Goal: Task Accomplishment & Management: Complete application form

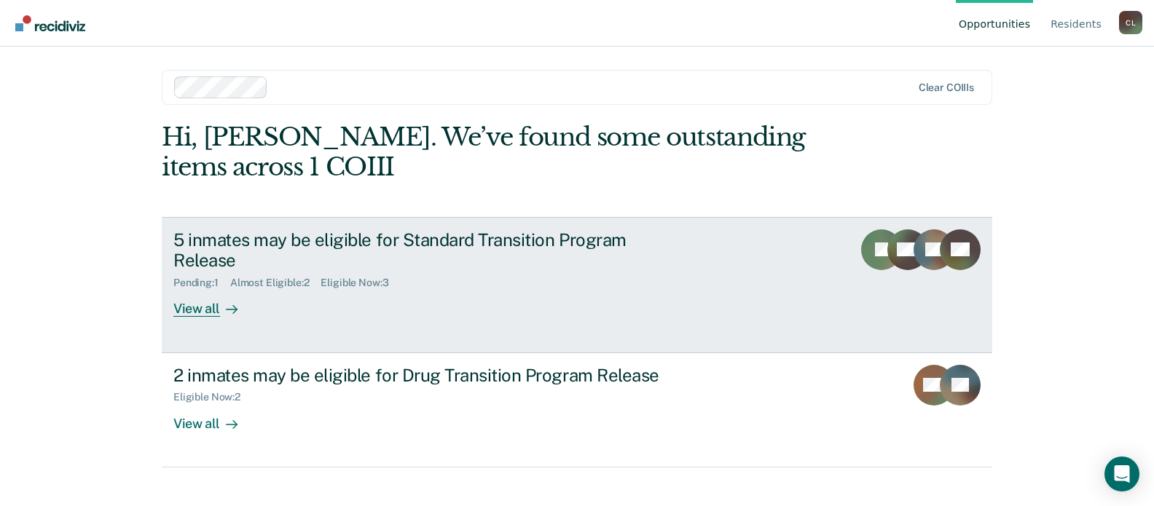
click at [193, 310] on div "View all" at bounding box center [214, 303] width 82 height 28
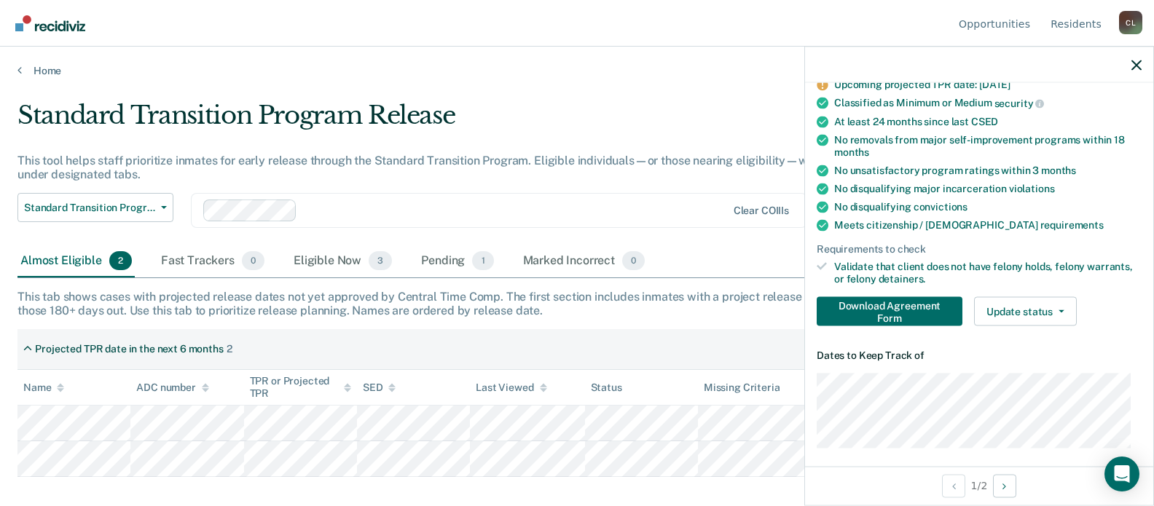
scroll to position [100, 0]
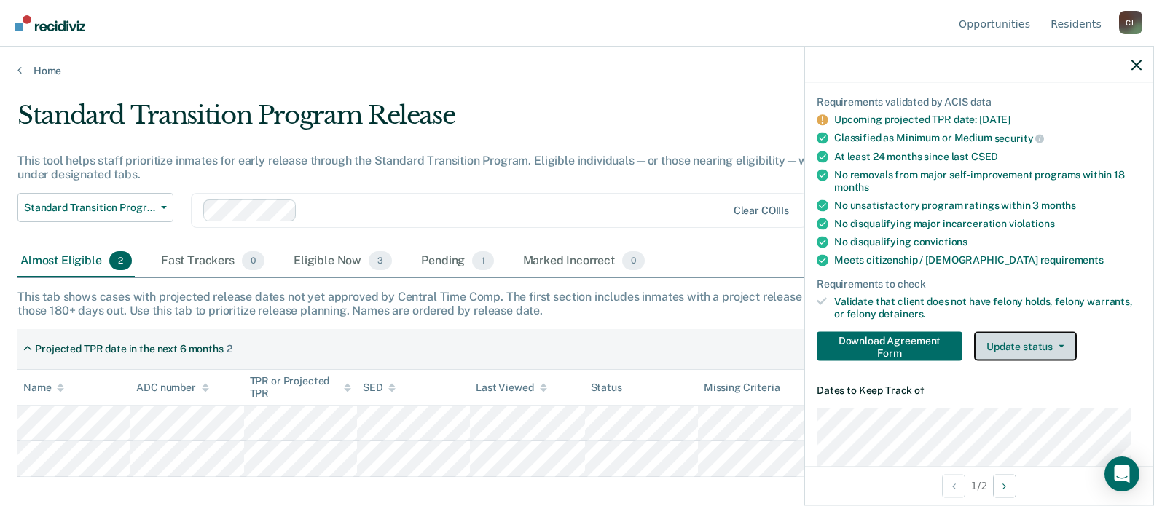
click at [1032, 339] on button "Update status" at bounding box center [1025, 345] width 103 height 29
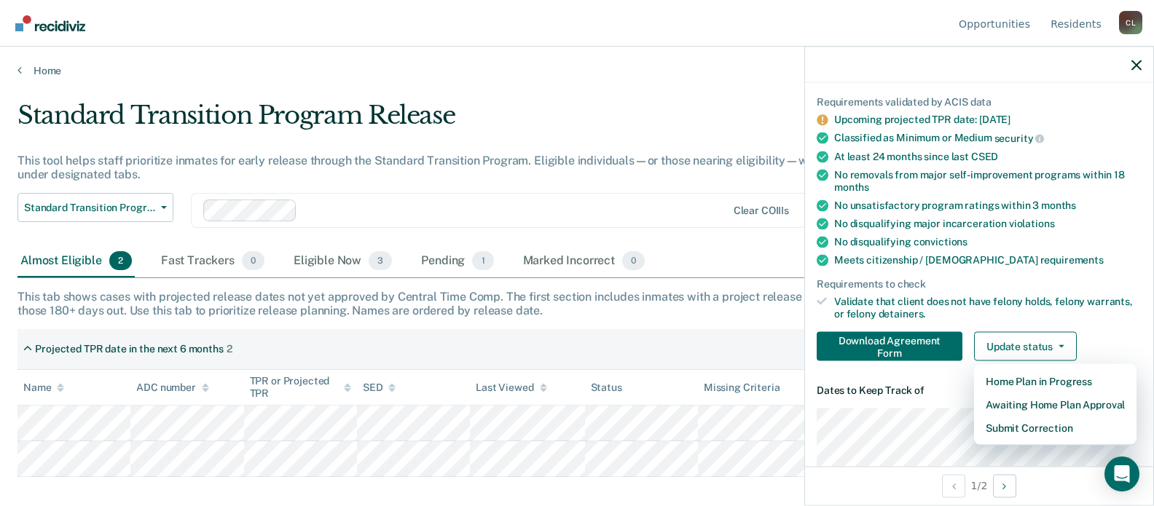
drag, startPoint x: 1062, startPoint y: 418, endPoint x: 1121, endPoint y: 217, distance: 209.5
click at [1062, 413] on div "Home Plan in Progress Awaiting Home Plan Approval Submit Correction" at bounding box center [1055, 404] width 162 height 82
click at [1010, 428] on button "Submit Correction" at bounding box center [1055, 427] width 162 height 23
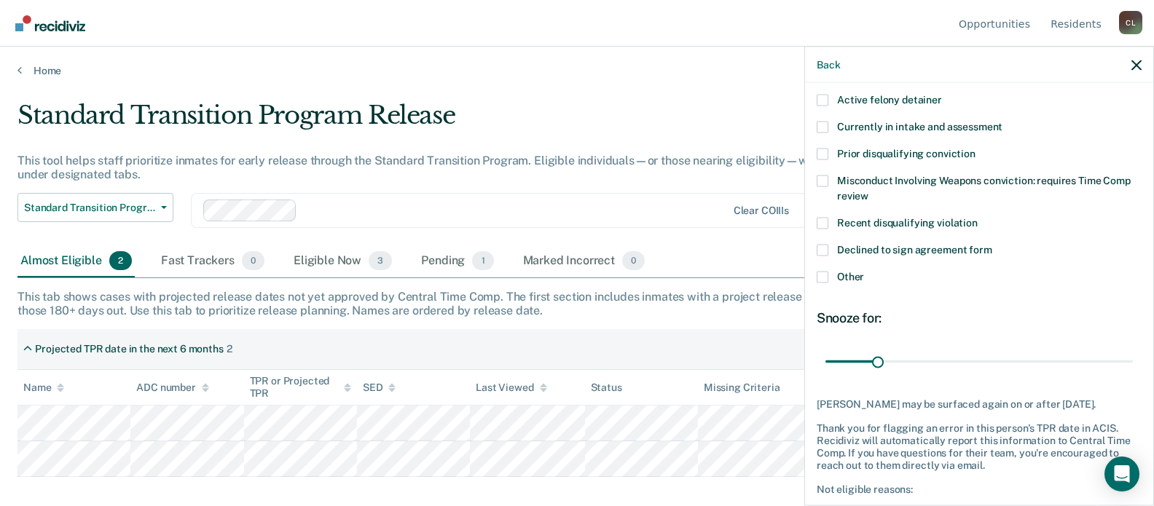
click at [822, 106] on label "Active felony detainer" at bounding box center [978, 101] width 325 height 15
click at [942, 94] on input "Active felony detainer" at bounding box center [942, 94] width 0 height 0
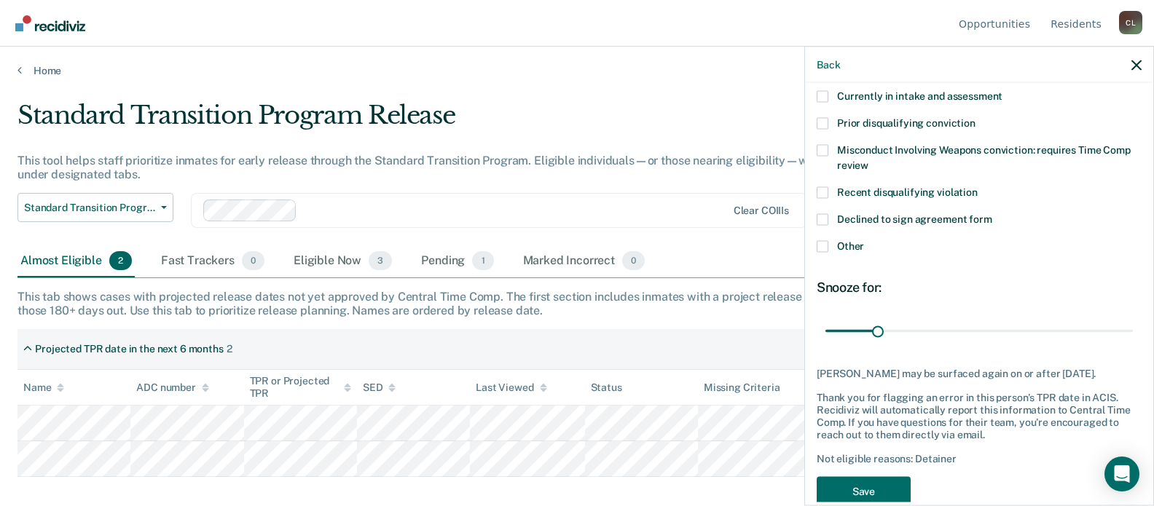
scroll to position [159, 0]
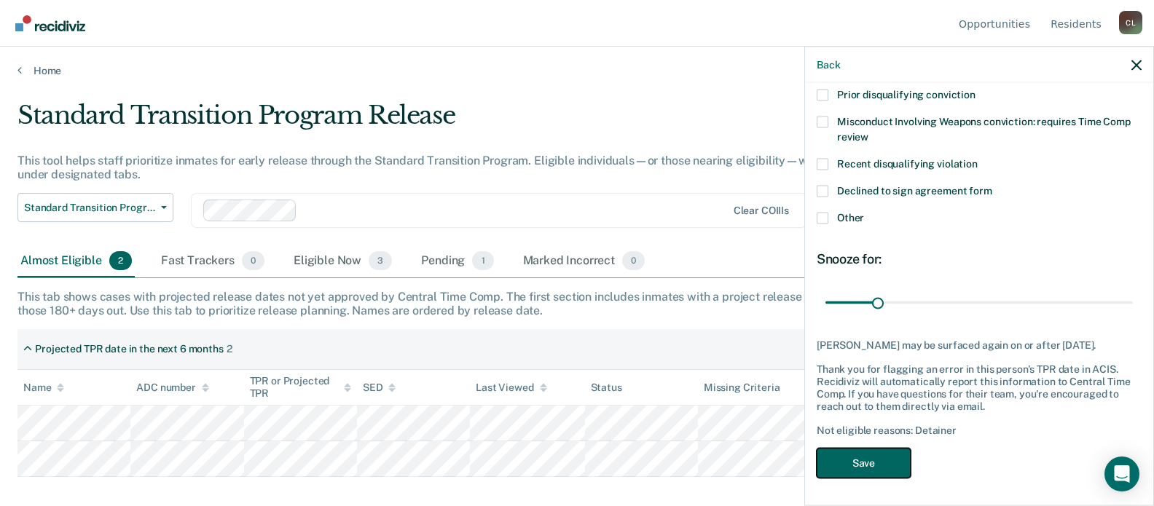
click at [854, 470] on button "Save" at bounding box center [863, 463] width 94 height 30
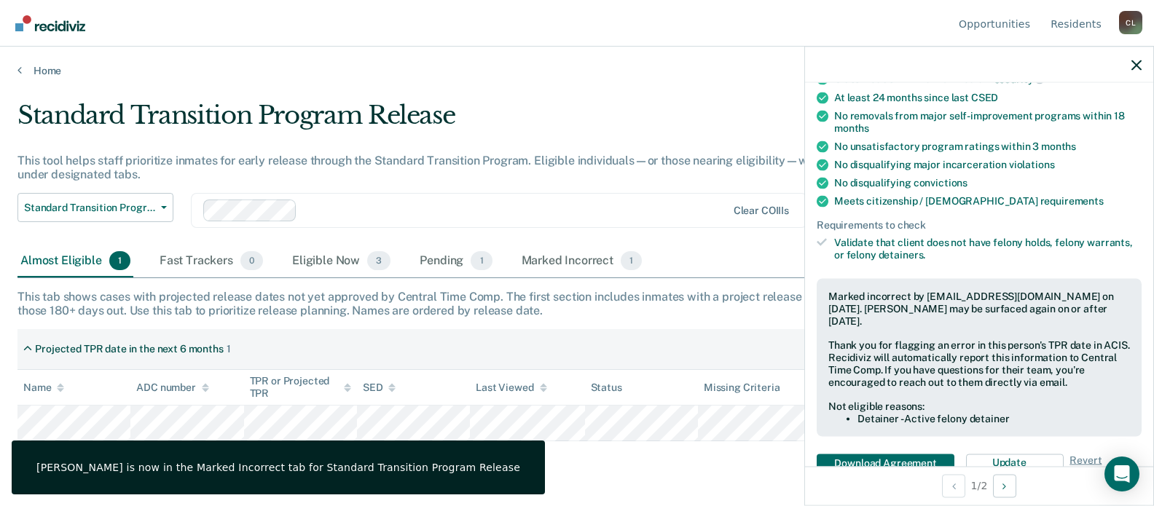
click at [558, 307] on div "This tab shows cases with projected release dates not yet approved by Central T…" at bounding box center [576, 304] width 1119 height 28
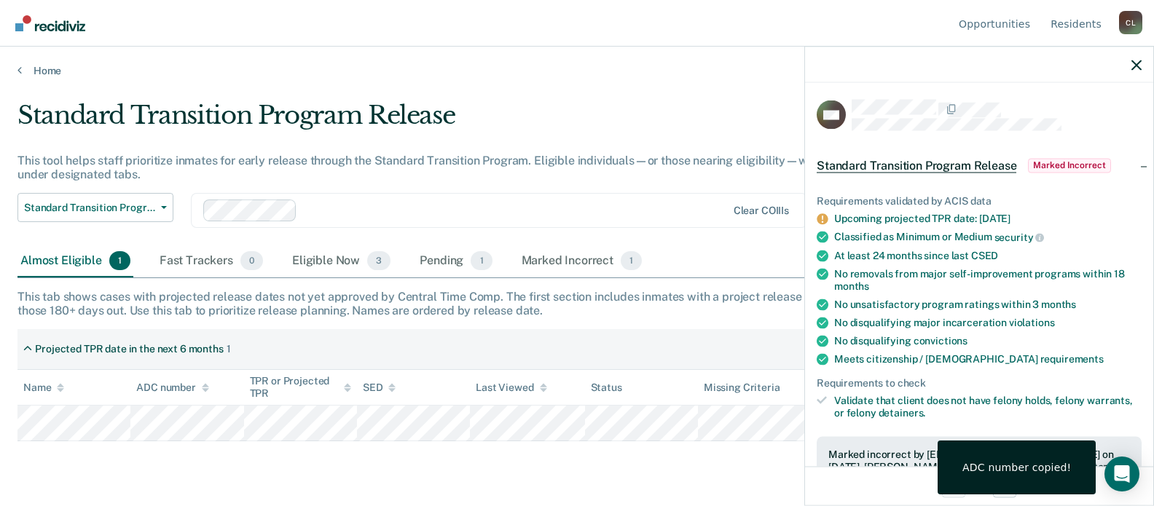
scroll to position [0, 0]
click at [1129, 71] on div at bounding box center [979, 65] width 348 height 36
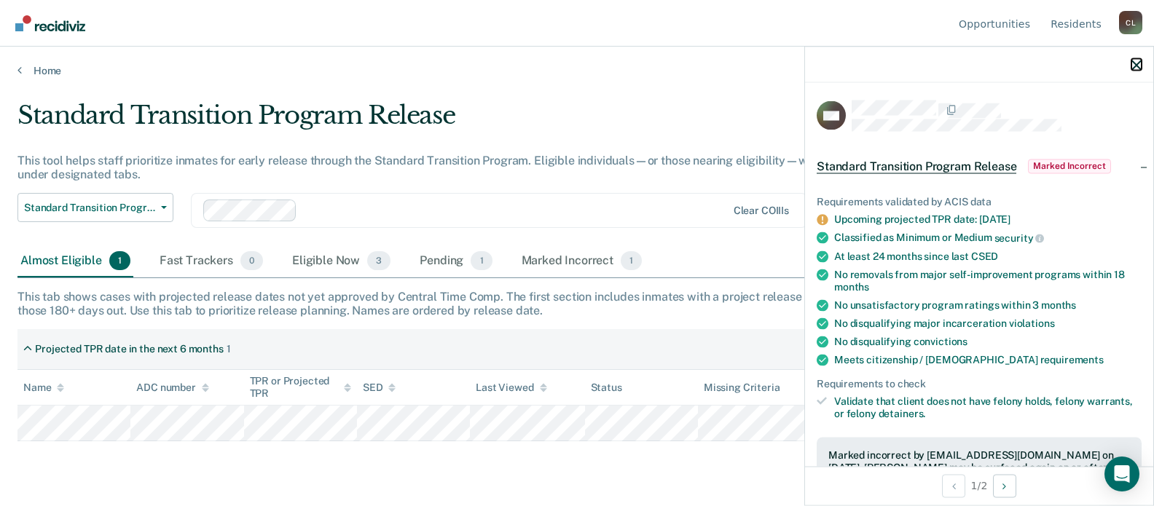
click at [1133, 66] on icon "button" at bounding box center [1136, 65] width 10 height 10
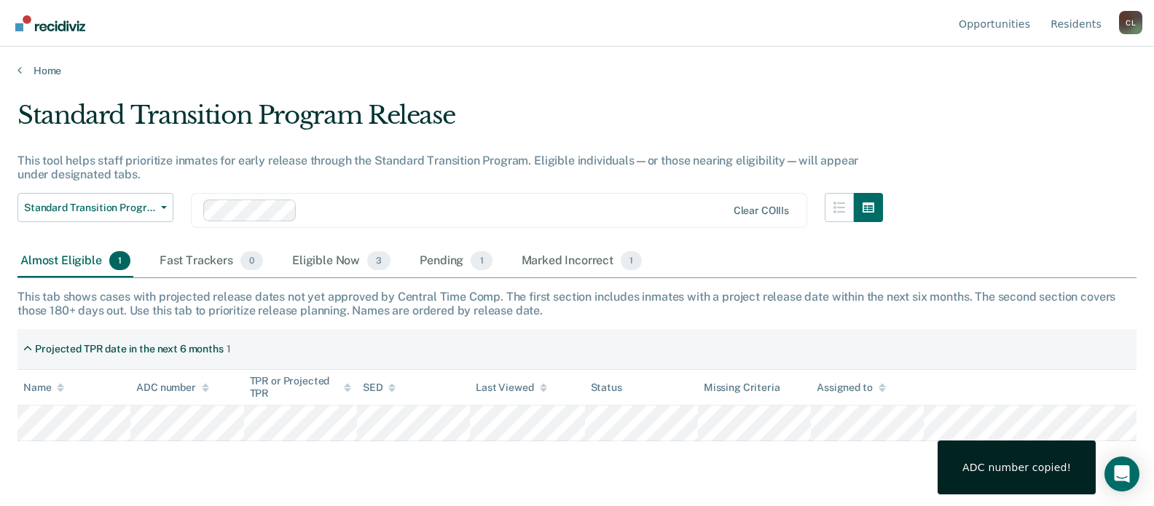
click at [518, 478] on main "Standard Transition Program Release This tool helps staff prioritize inmates fo…" at bounding box center [577, 289] width 1154 height 425
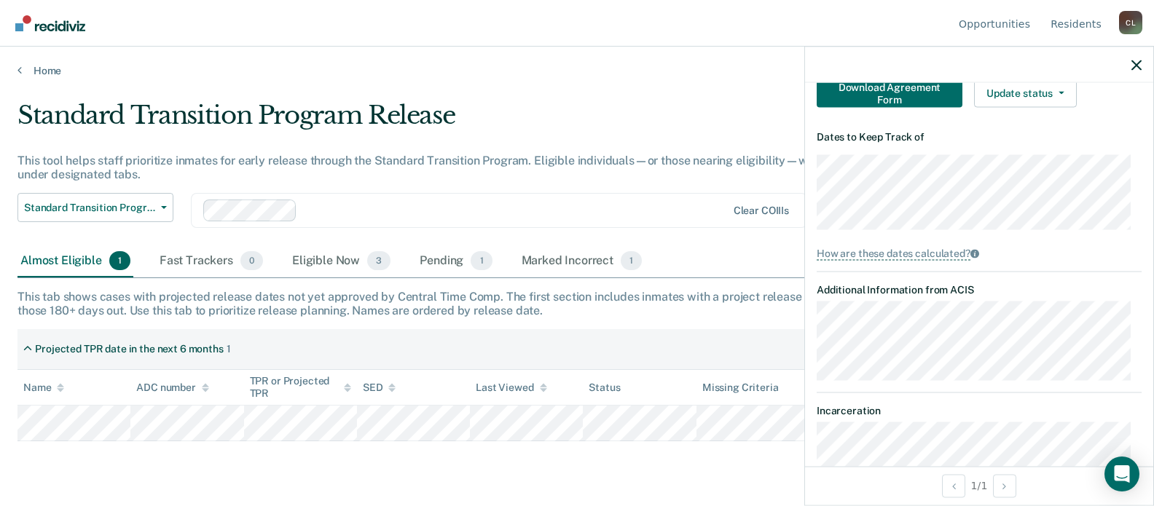
scroll to position [218, 0]
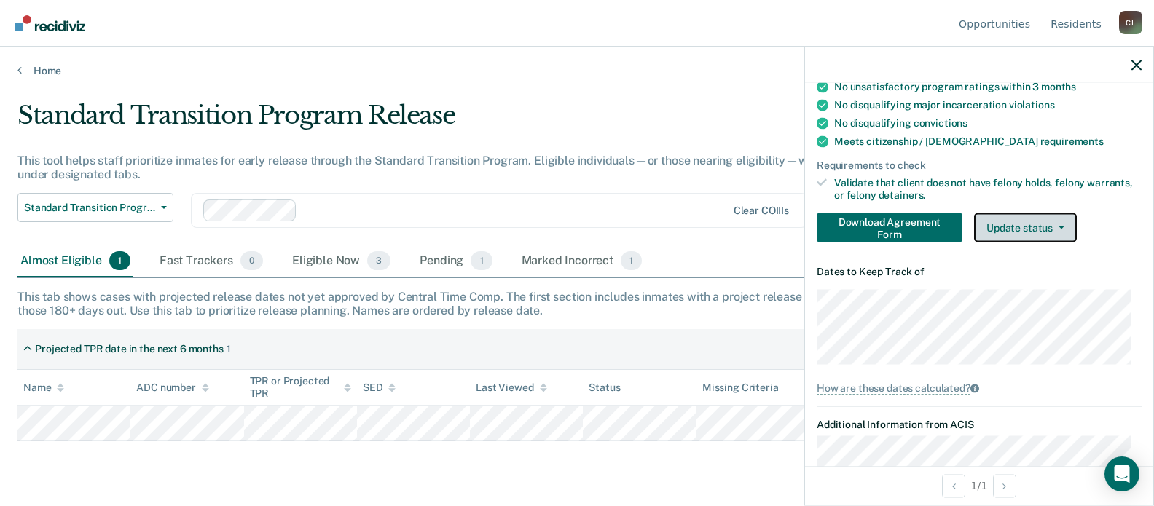
click at [1058, 226] on icon "button" at bounding box center [1061, 227] width 6 height 3
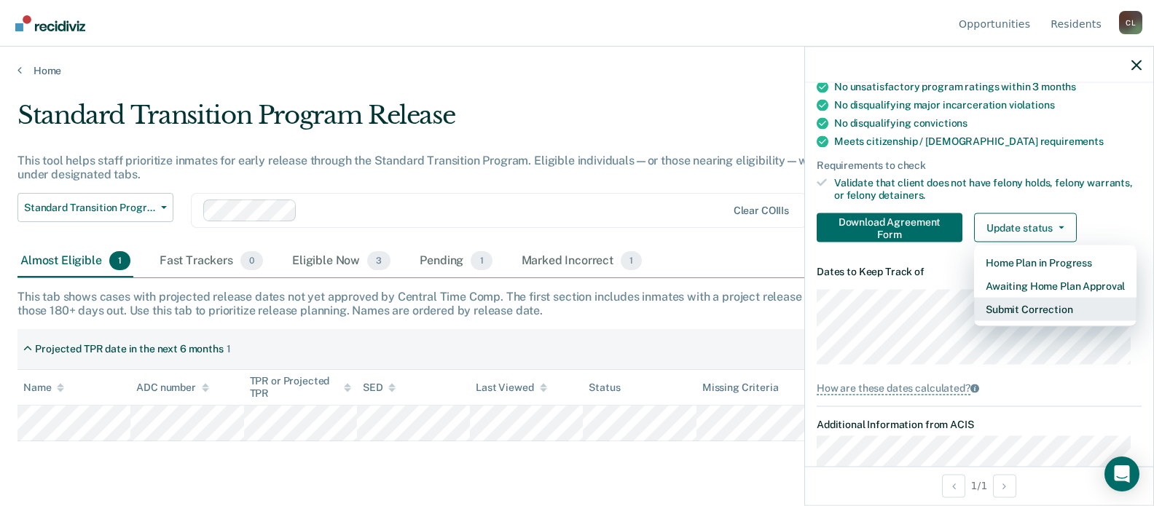
click at [1037, 301] on button "Submit Correction" at bounding box center [1055, 308] width 162 height 23
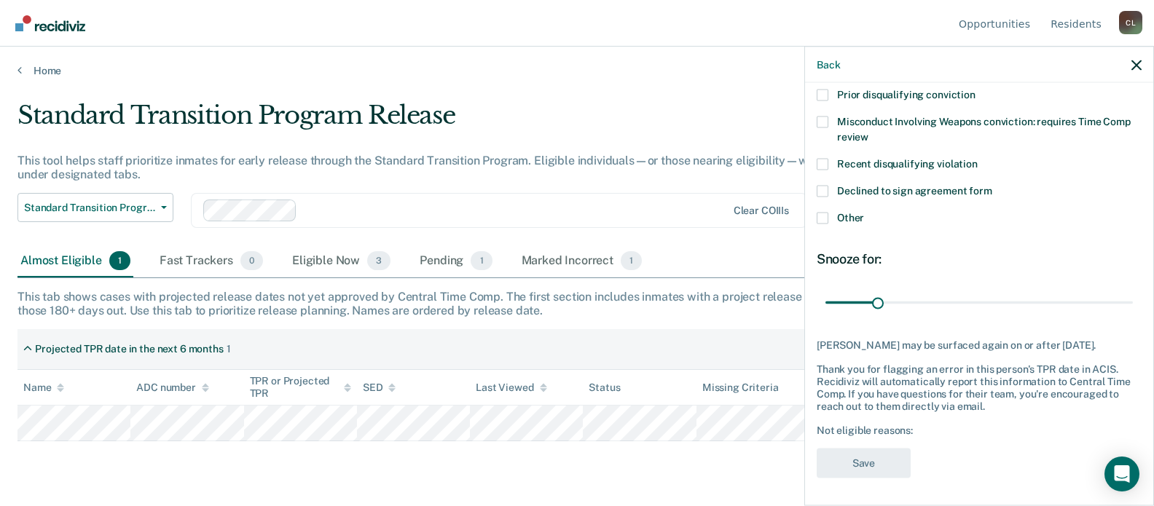
scroll to position [86, 0]
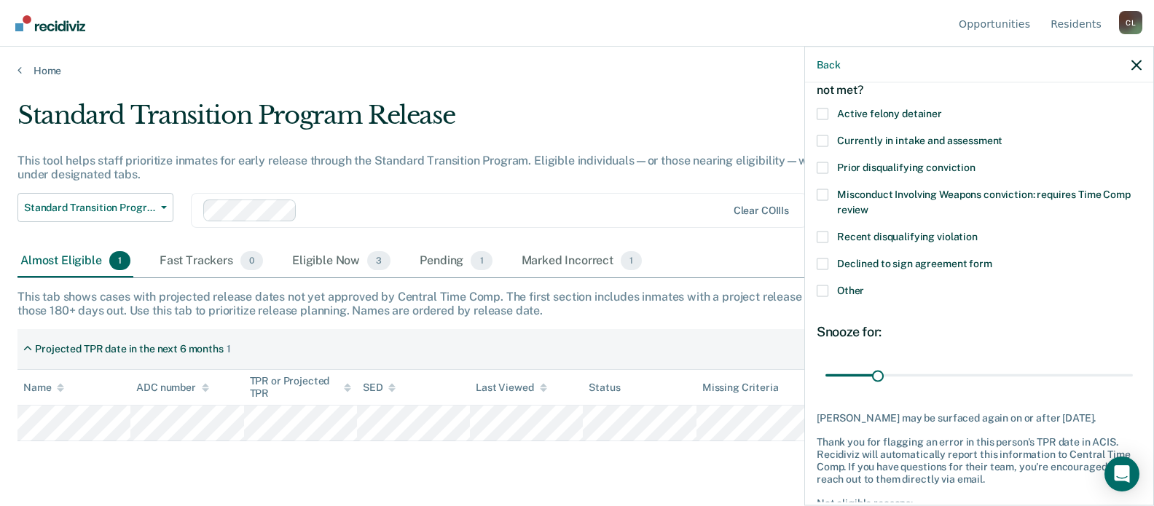
click at [826, 240] on span at bounding box center [822, 237] width 12 height 12
click at [977, 231] on input "Recent disqualifying violation" at bounding box center [977, 231] width 0 height 0
click at [1070, 312] on div "RE Which of the following requirements has Ramon Elias not met? Active felony d…" at bounding box center [978, 287] width 325 height 545
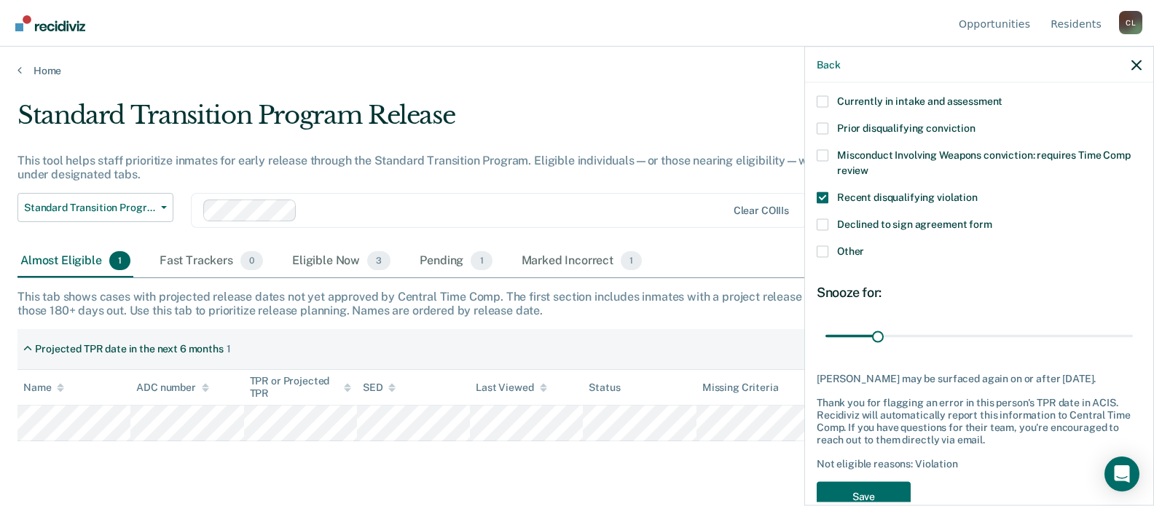
scroll to position [159, 0]
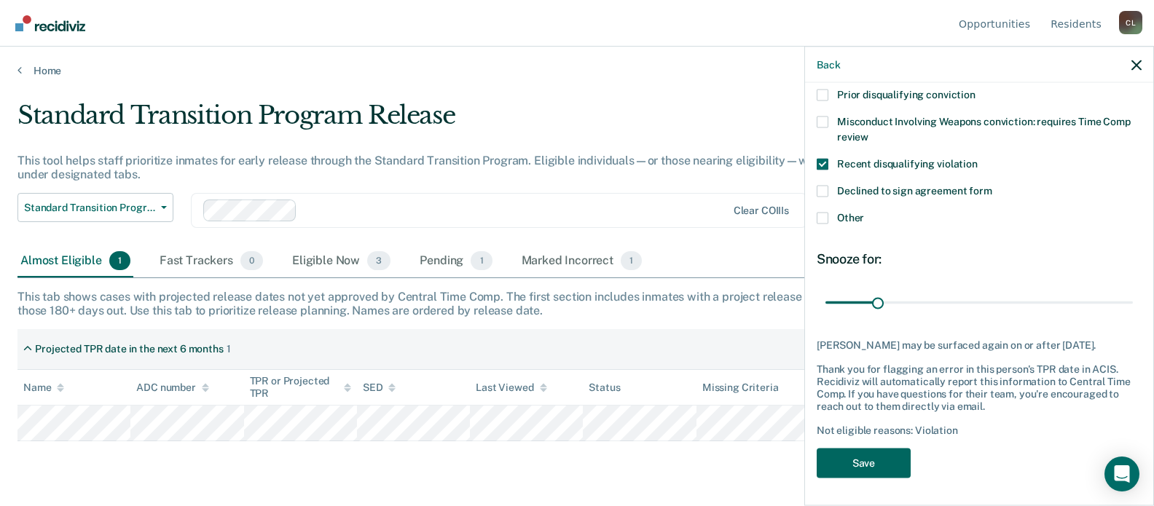
click at [890, 476] on div "RE Which of the following requirements has Ramon Elias not met? Active felony d…" at bounding box center [978, 214] width 325 height 545
click at [872, 462] on button "Save" at bounding box center [863, 463] width 94 height 30
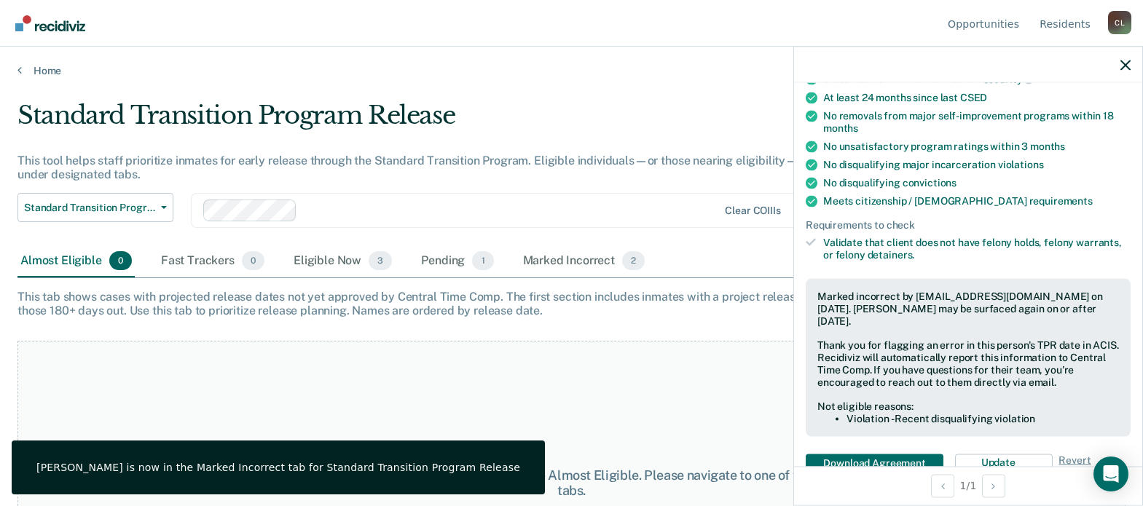
click at [597, 189] on div "Standard Transition Program Release This tool helps staff prioritize inmates fo…" at bounding box center [445, 172] width 857 height 145
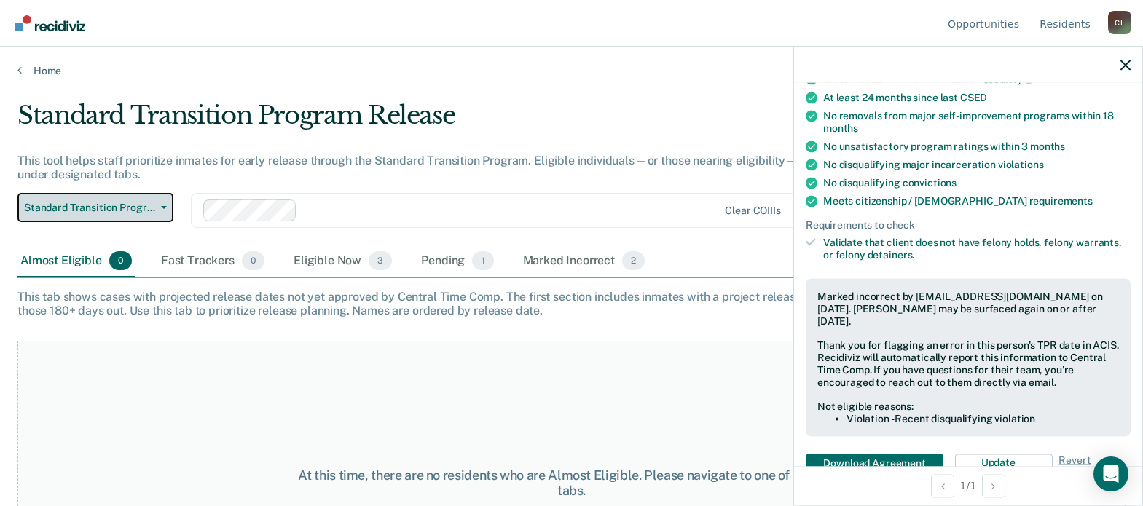
click at [77, 207] on span "Standard Transition Program Release" at bounding box center [89, 208] width 131 height 12
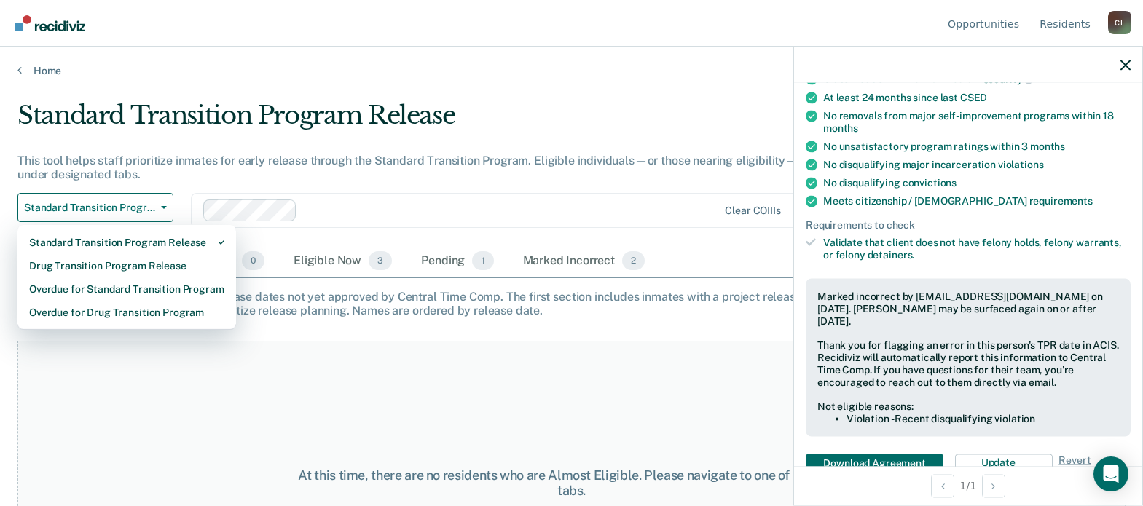
click at [537, 103] on div "Standard Transition Program Release" at bounding box center [445, 121] width 857 height 42
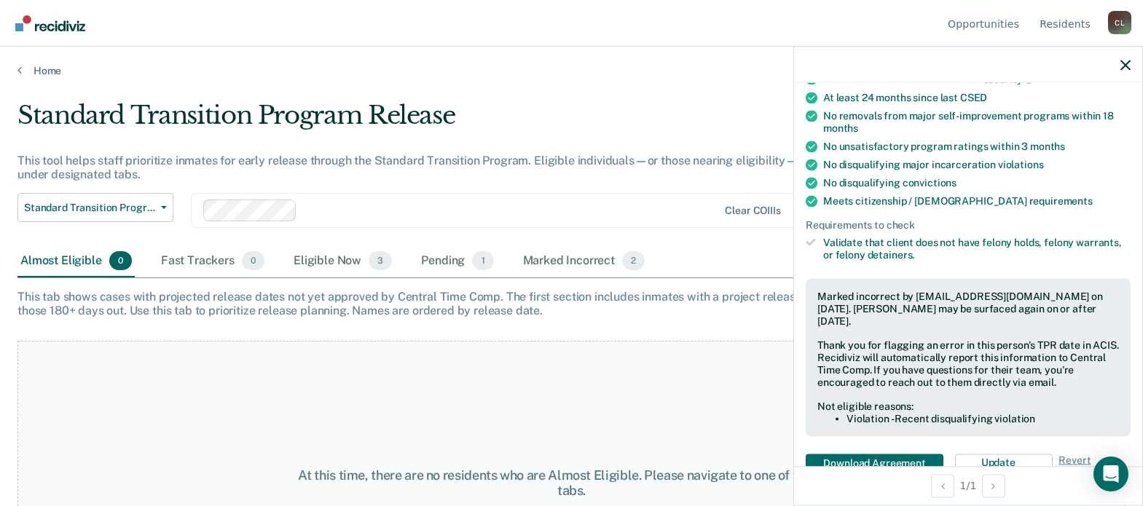
click at [576, 130] on div "Standard Transition Program Release" at bounding box center [445, 121] width 857 height 42
click at [1134, 60] on div at bounding box center [968, 65] width 348 height 36
click at [1129, 62] on icon "button" at bounding box center [1125, 65] width 10 height 10
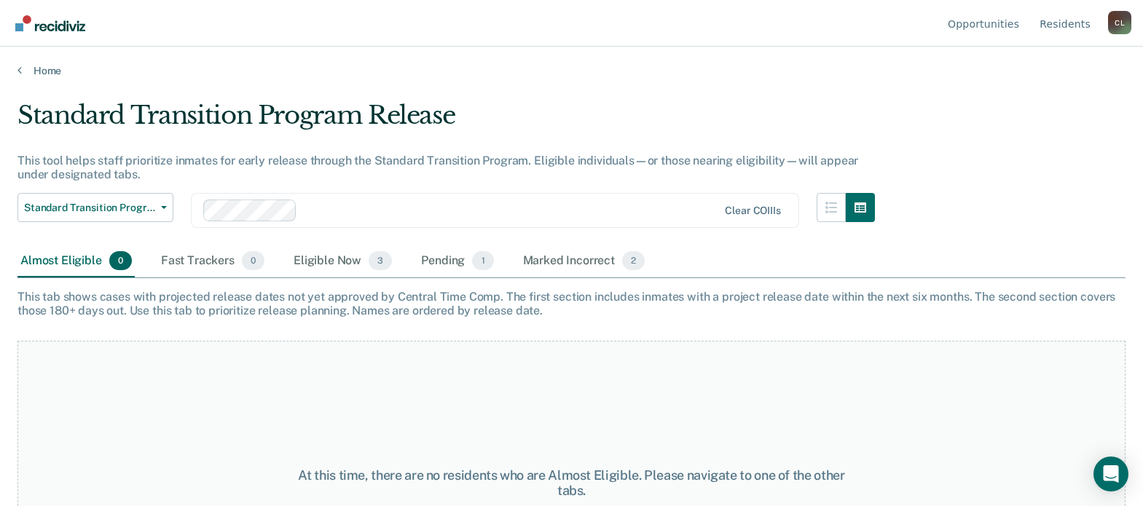
click at [334, 203] on div at bounding box center [510, 210] width 415 height 17
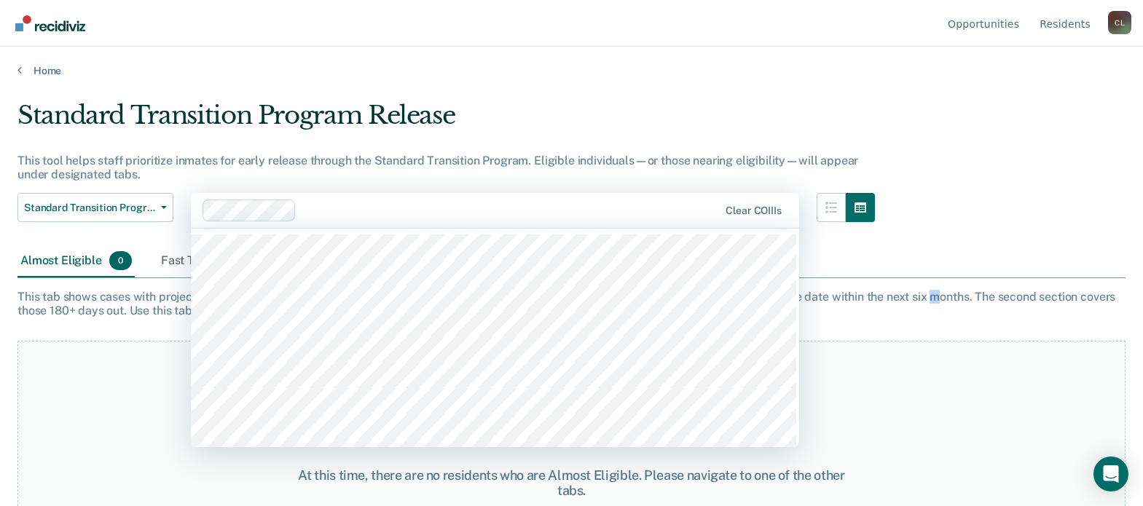
click at [930, 281] on div "Standard Transition Program Release This tool helps staff prioritize inmates fo…" at bounding box center [571, 248] width 1108 height 296
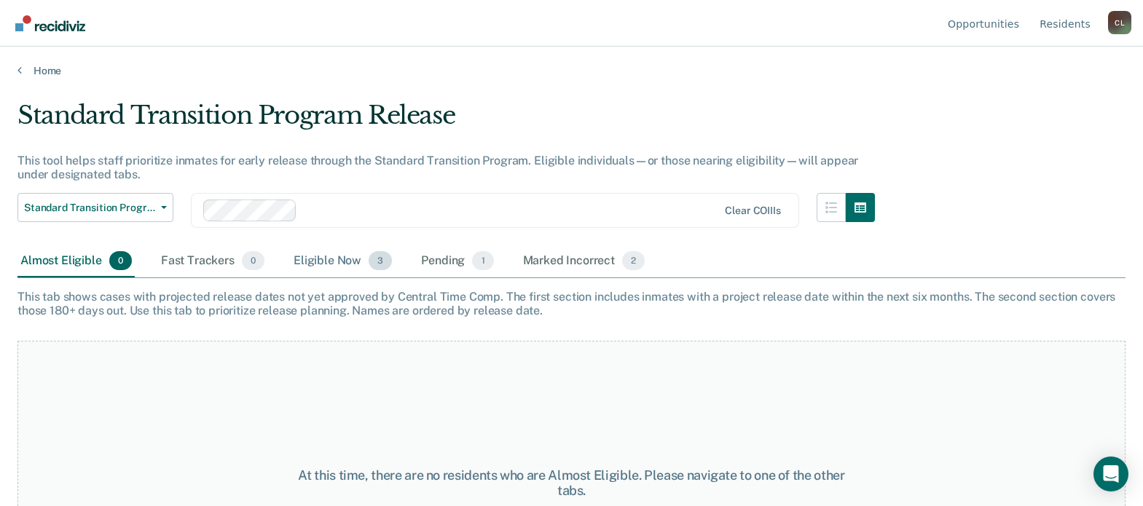
click at [350, 264] on div "Eligible Now 3" at bounding box center [343, 261] width 104 height 32
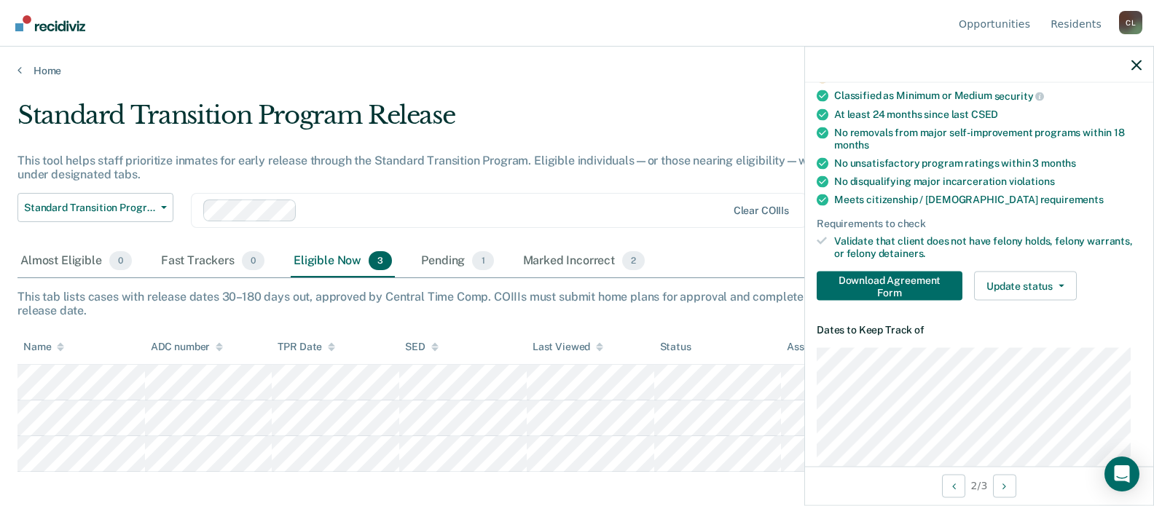
scroll to position [146, 0]
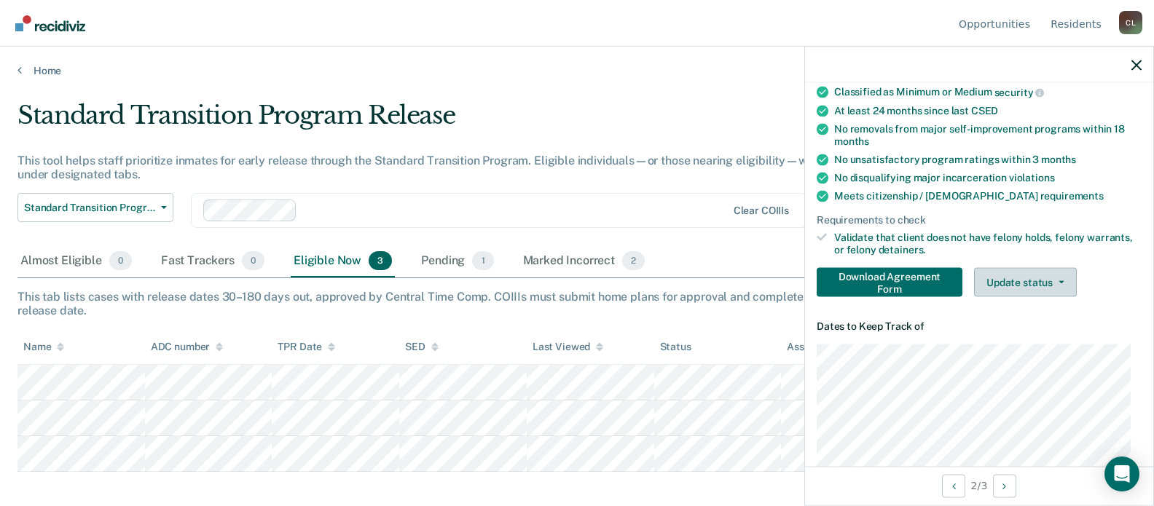
drag, startPoint x: 1030, startPoint y: 260, endPoint x: 1021, endPoint y: 268, distance: 12.4
click at [1030, 260] on div "Requirements validated by ACIS data Upcoming TPR date in ACIS: Feb 9, 2026 Clas…" at bounding box center [979, 167] width 348 height 282
click at [1020, 272] on button "Update status" at bounding box center [1025, 281] width 103 height 29
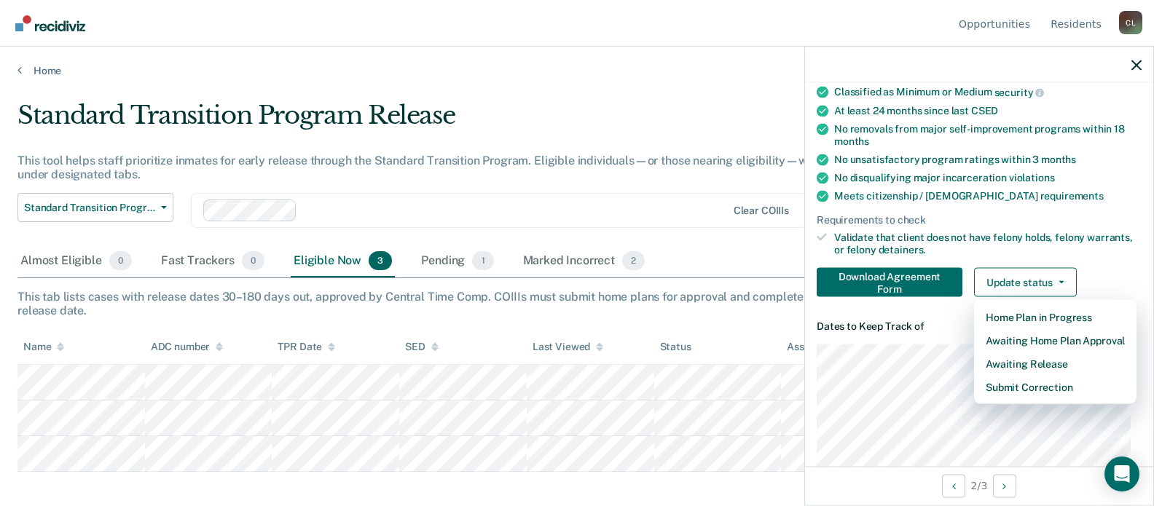
click at [1084, 182] on ul "Requirements validated by ACIS data Upcoming TPR date in ACIS: Feb 9, 2026 Clas…" at bounding box center [978, 153] width 325 height 206
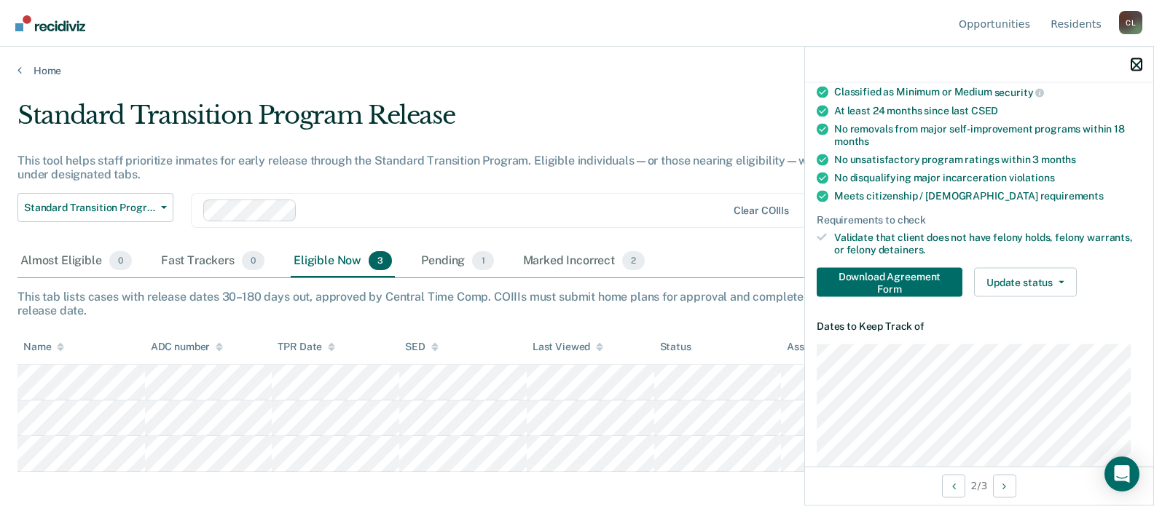
click at [1134, 65] on icon "button" at bounding box center [1136, 65] width 10 height 10
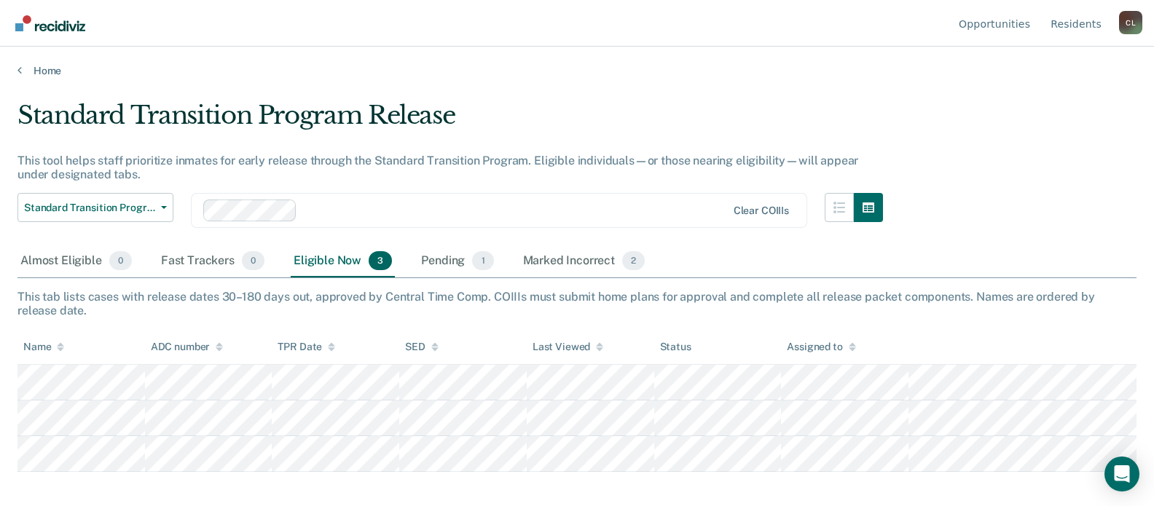
click at [1120, 17] on div "C L" at bounding box center [1130, 22] width 23 height 23
click at [1054, 114] on link "Log Out" at bounding box center [1072, 115] width 94 height 12
